Goal: Transaction & Acquisition: Obtain resource

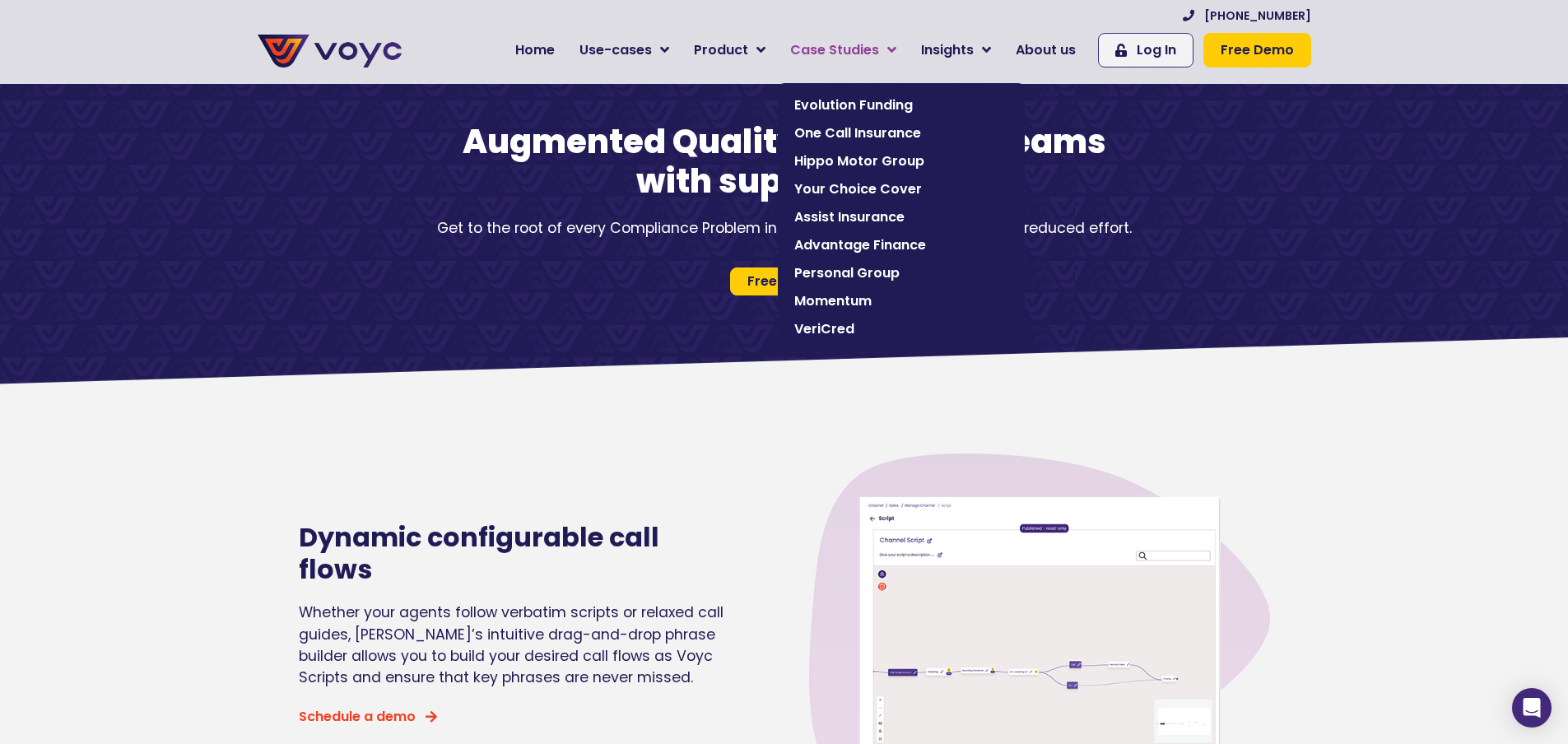
click at [877, 53] on span "Case Studies" at bounding box center [835, 50] width 89 height 20
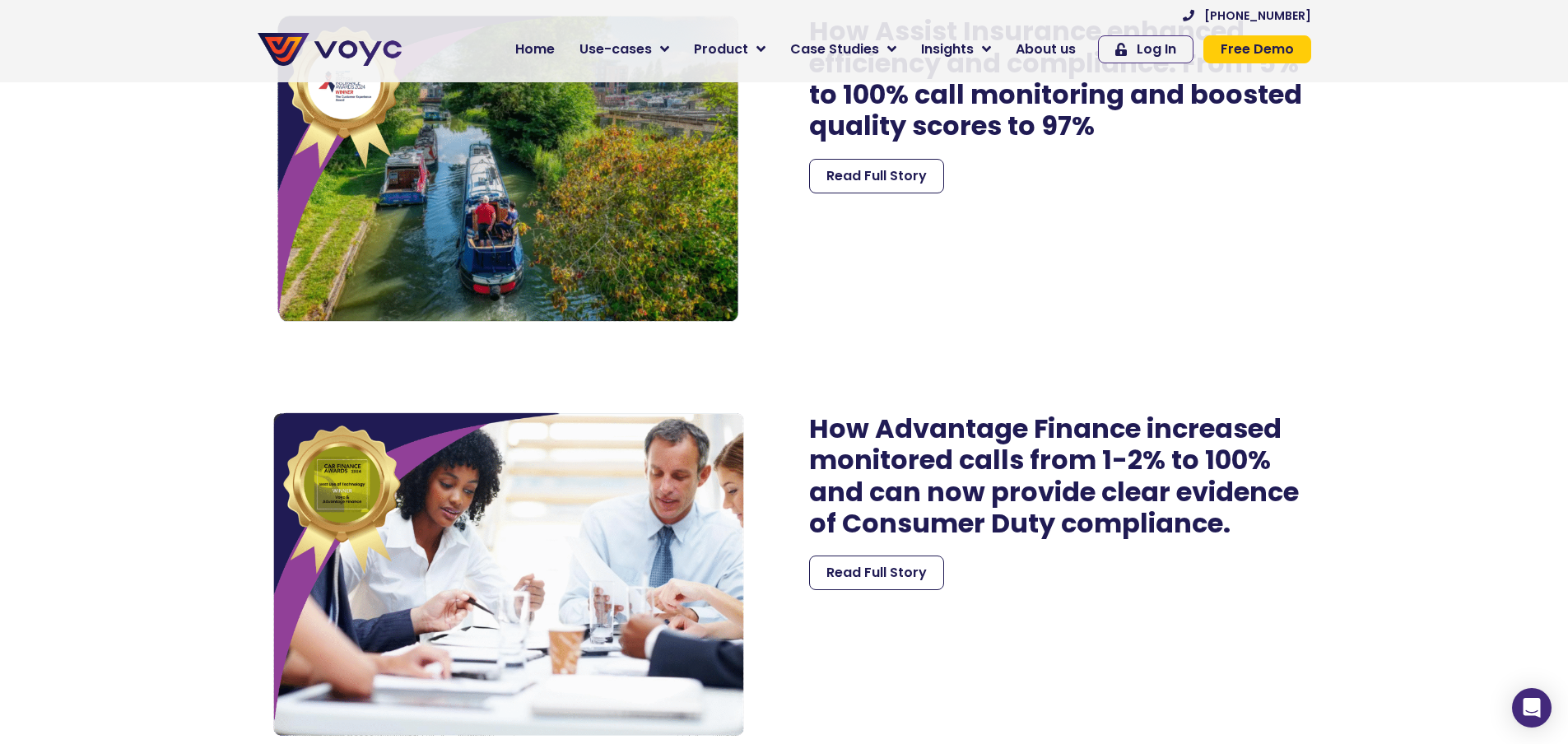
scroll to position [3705, 0]
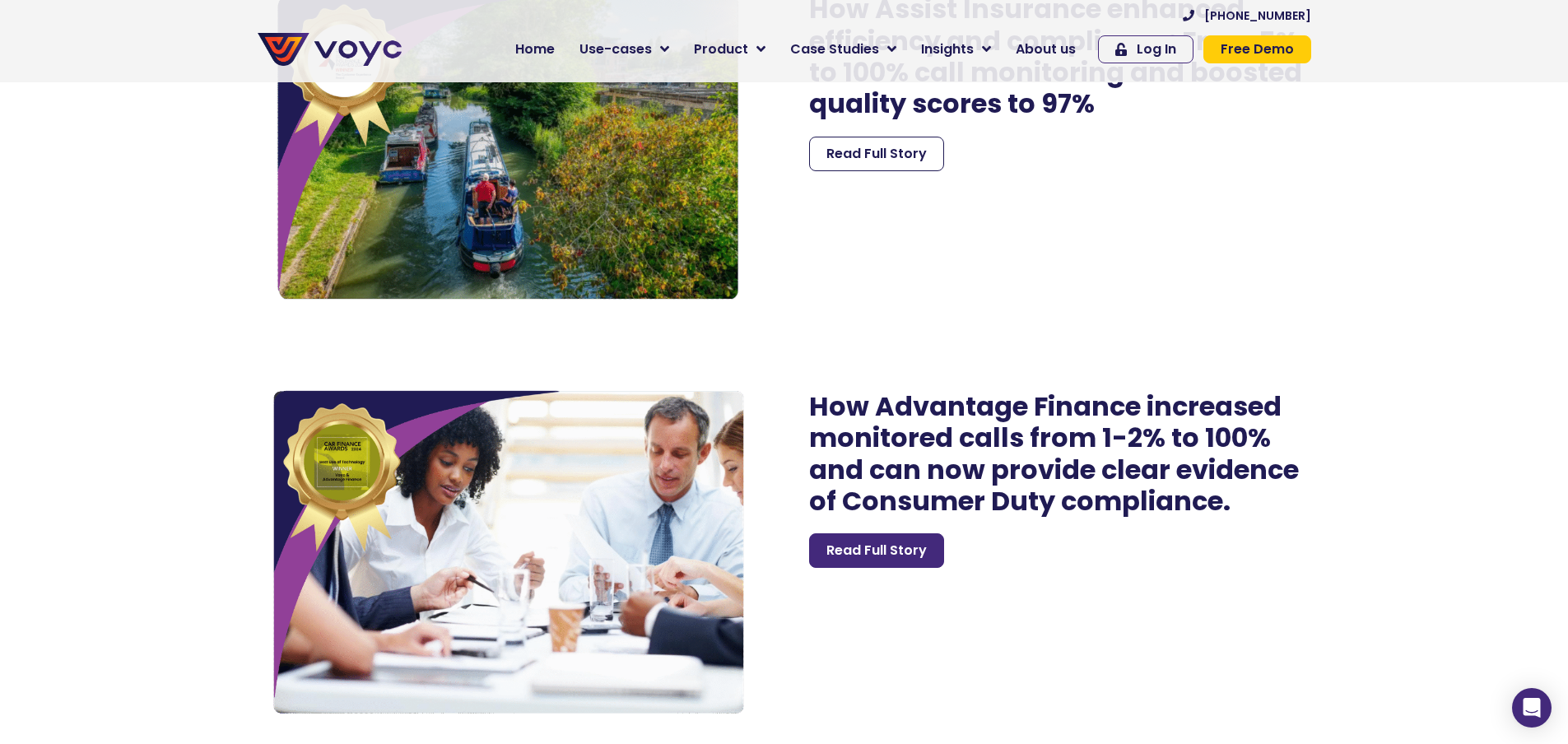
click at [892, 558] on span "Read Full Story" at bounding box center [877, 551] width 101 height 20
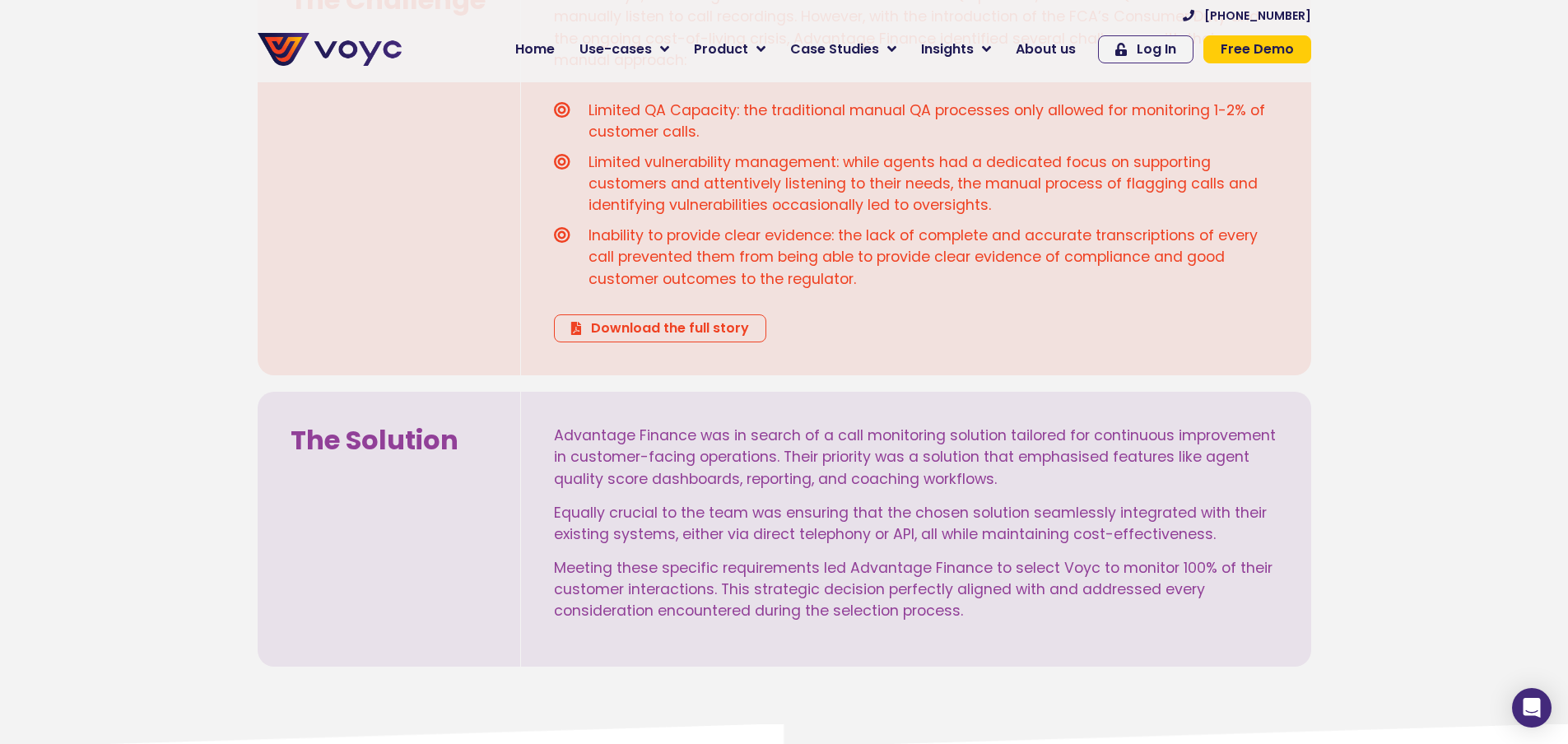
scroll to position [1400, 0]
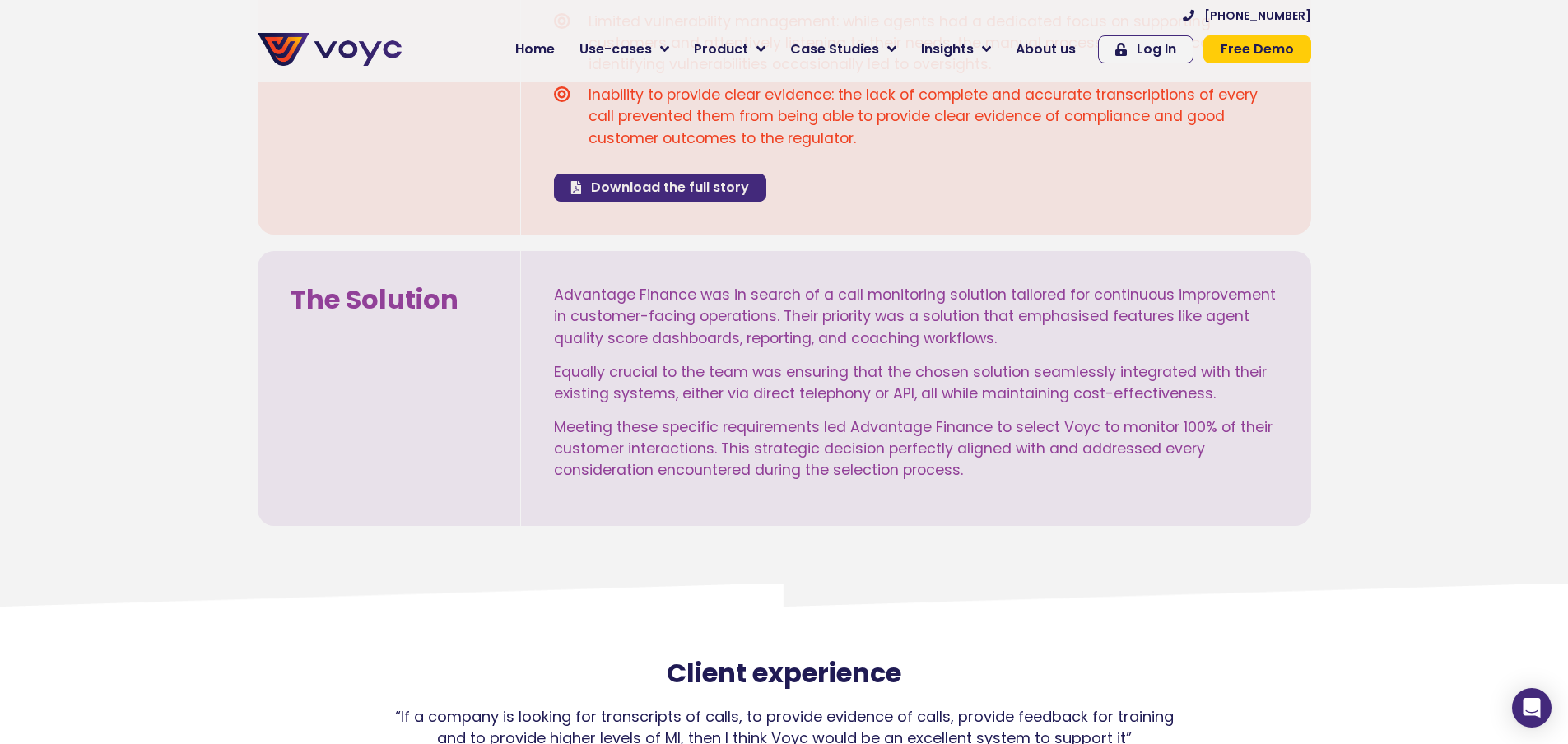
click at [685, 190] on span "Download the full story" at bounding box center [670, 187] width 158 height 13
